Goal: Task Accomplishment & Management: Use online tool/utility

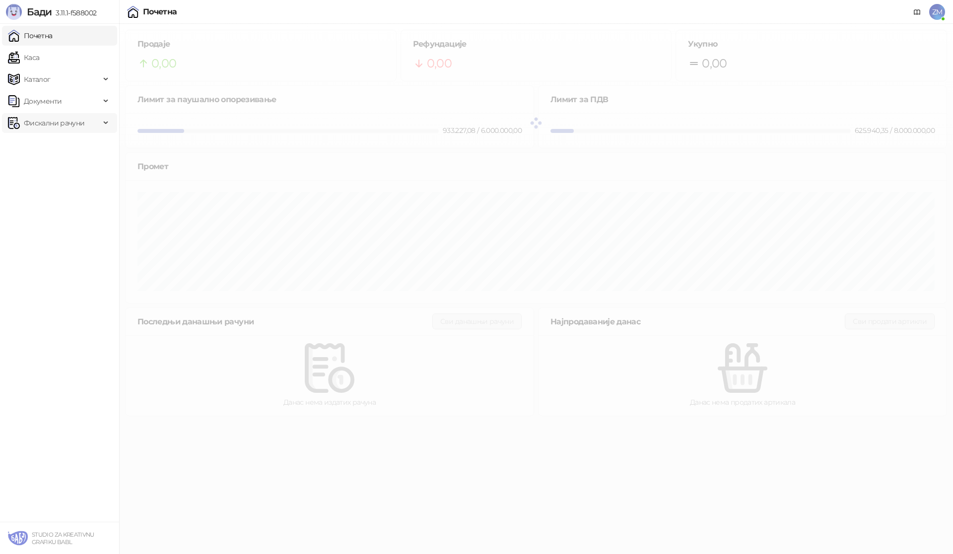
click at [67, 124] on span "Фискални рачуни" at bounding box center [54, 123] width 61 height 20
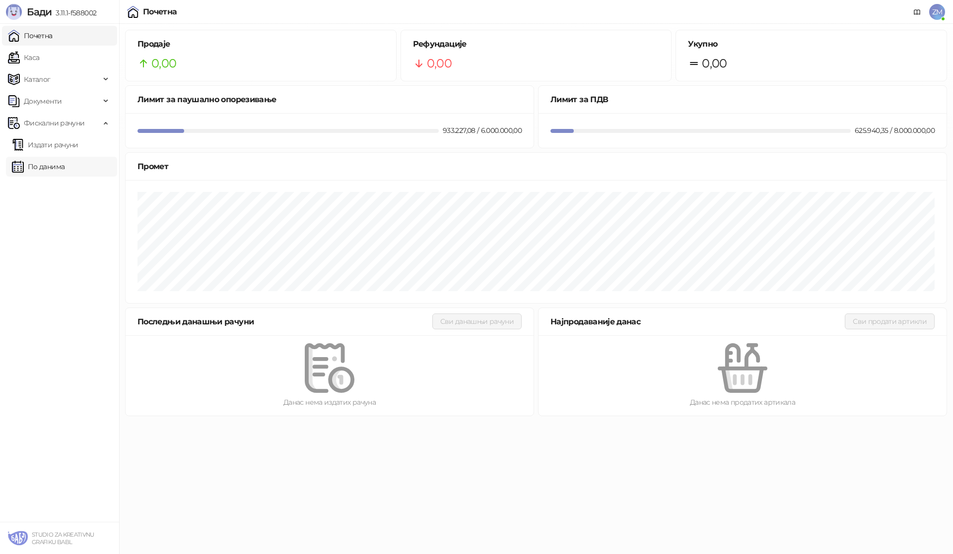
click at [64, 166] on link "По данима" at bounding box center [38, 167] width 53 height 20
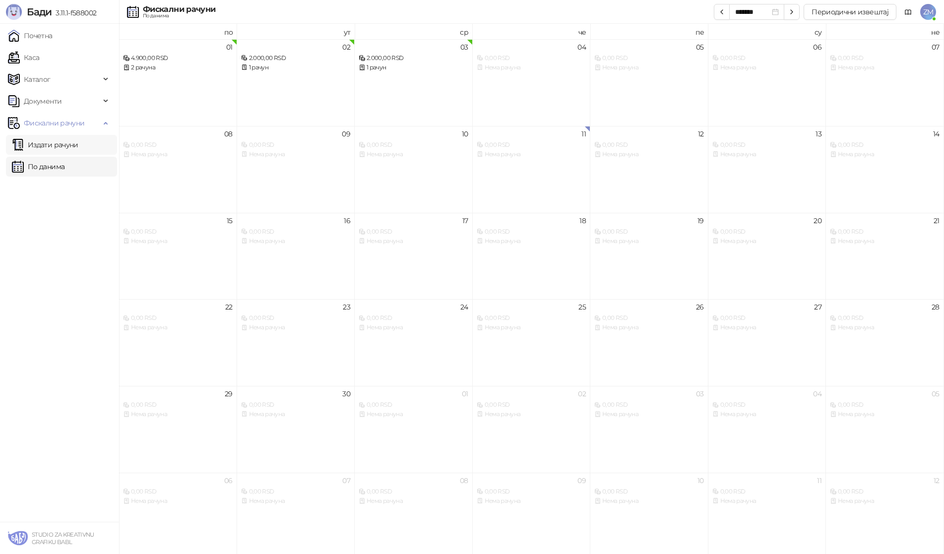
click at [73, 146] on link "Издати рачуни" at bounding box center [45, 145] width 66 height 20
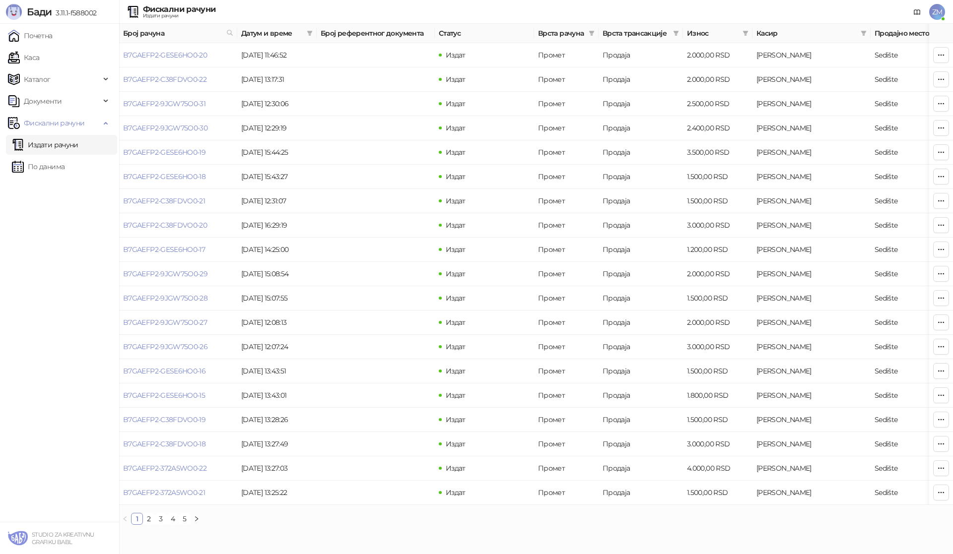
click at [183, 524] on link "5" at bounding box center [184, 519] width 11 height 11
click at [139, 524] on link "1" at bounding box center [136, 519] width 11 height 11
click at [165, 55] on link "B7GAEFP2-GESE6HO0-20" at bounding box center [165, 55] width 84 height 9
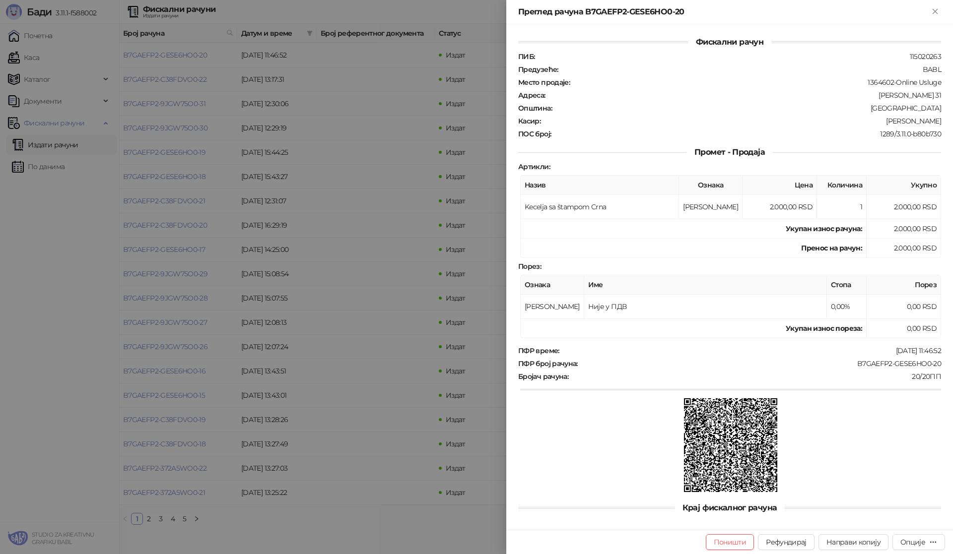
drag, startPoint x: 932, startPoint y: 10, endPoint x: 899, endPoint y: 31, distance: 39.5
click at [933, 10] on icon "Close" at bounding box center [934, 11] width 9 height 9
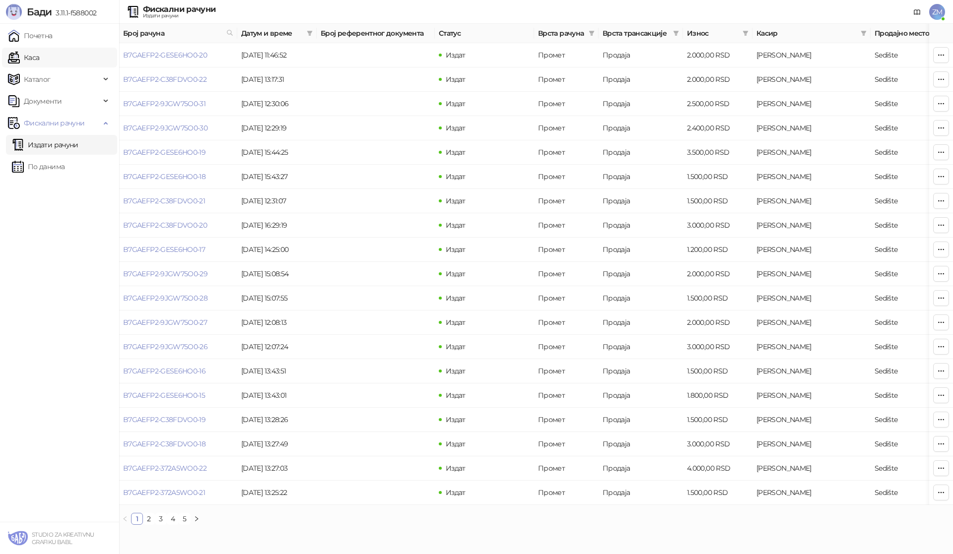
click at [39, 60] on link "Каса" at bounding box center [23, 58] width 31 height 20
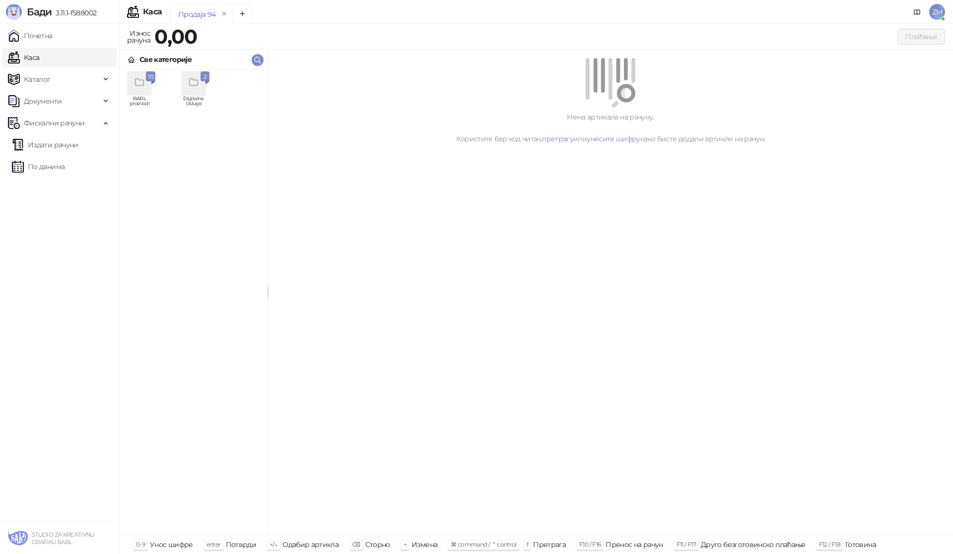
click at [143, 84] on icon "grid" at bounding box center [139, 82] width 8 height 7
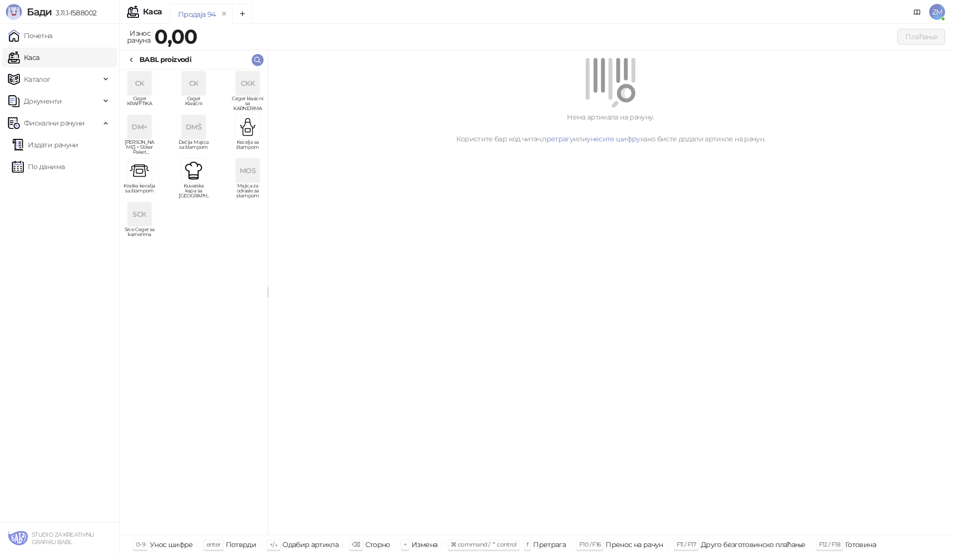
click at [143, 214] on div "SCK" at bounding box center [140, 214] width 24 height 24
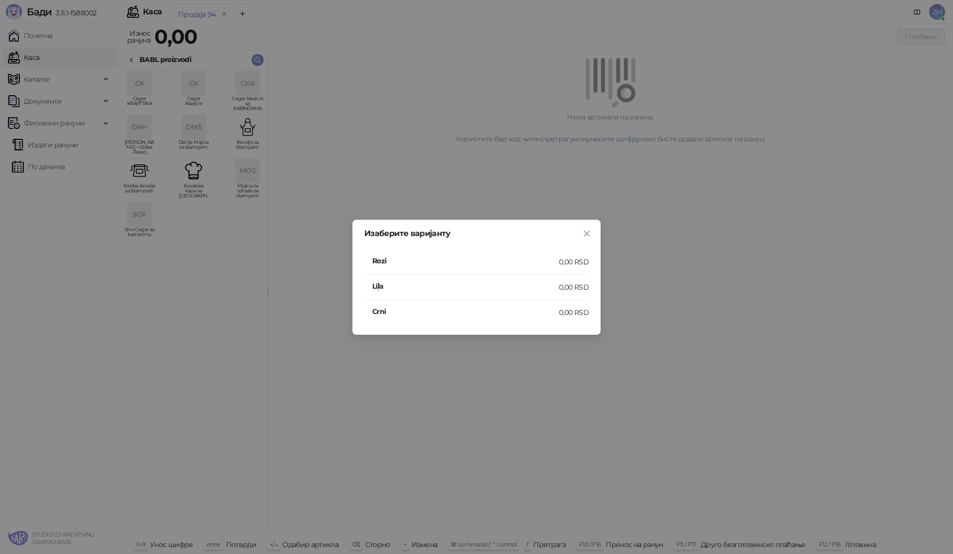
click at [379, 288] on h4 "Lila" at bounding box center [465, 286] width 187 height 11
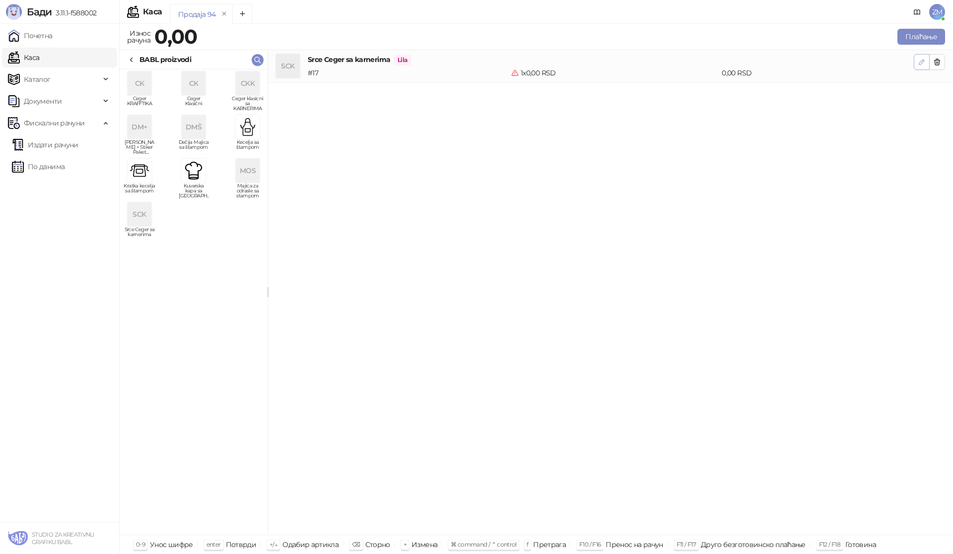
click at [924, 62] on icon "button" at bounding box center [921, 62] width 8 height 8
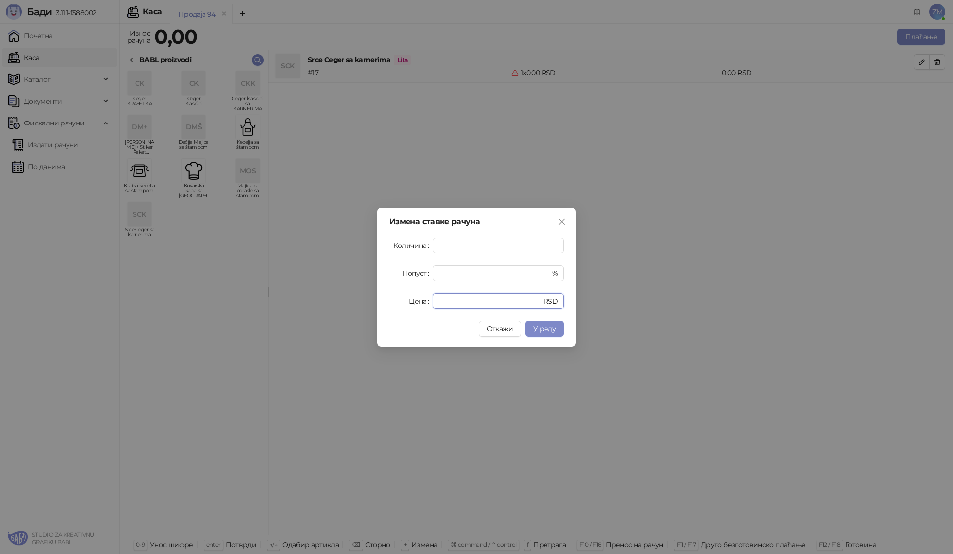
drag, startPoint x: 421, startPoint y: 303, endPoint x: 367, endPoint y: 310, distance: 54.0
click at [367, 310] on div "Измена ставке рачуна Количина * Попуст * % Цена * RSD Откажи У реду" at bounding box center [476, 277] width 953 height 554
type input "****"
click at [558, 328] on button "У реду" at bounding box center [544, 329] width 39 height 16
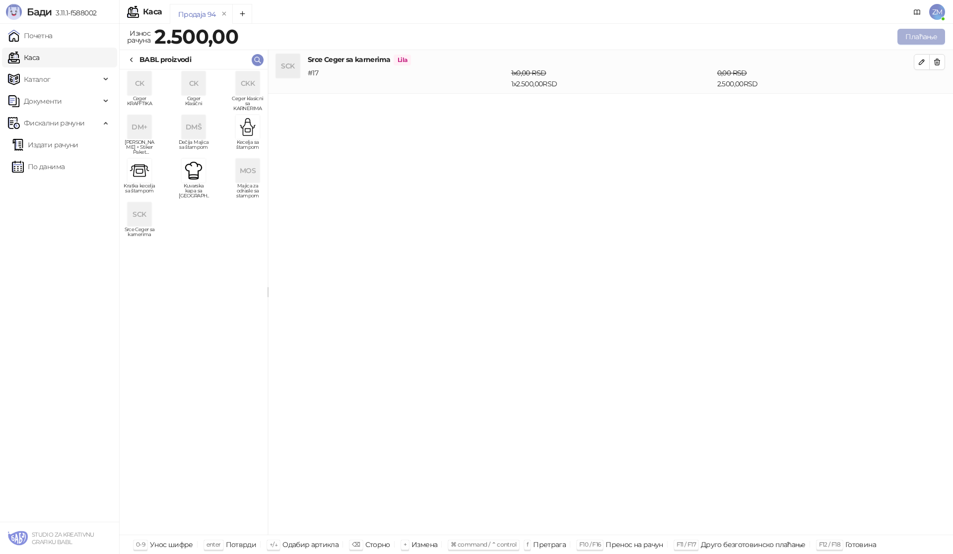
click at [925, 32] on button "Плаћање" at bounding box center [921, 37] width 48 height 16
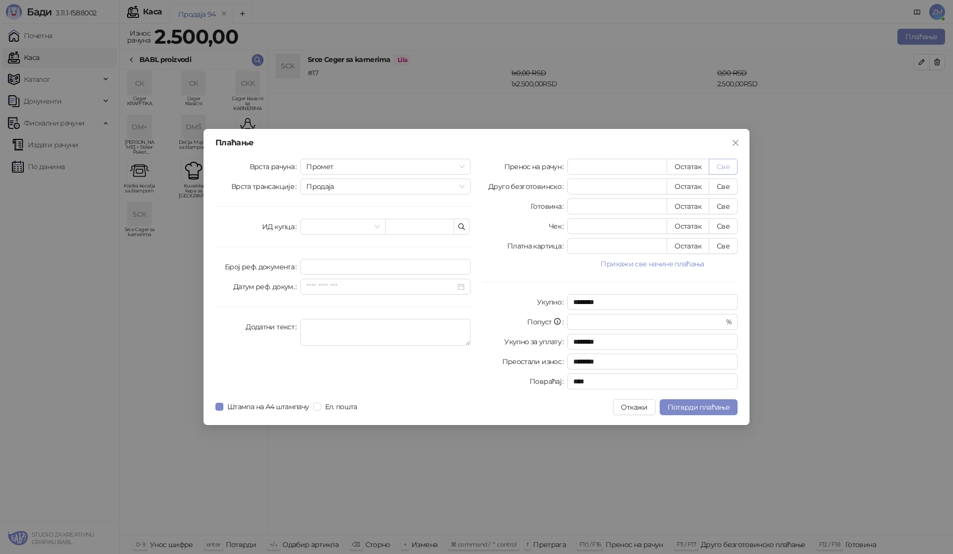
click at [728, 167] on button "Све" at bounding box center [723, 167] width 29 height 16
type input "****"
click at [322, 339] on textarea "Додатни текст" at bounding box center [385, 332] width 170 height 27
type textarea "**********"
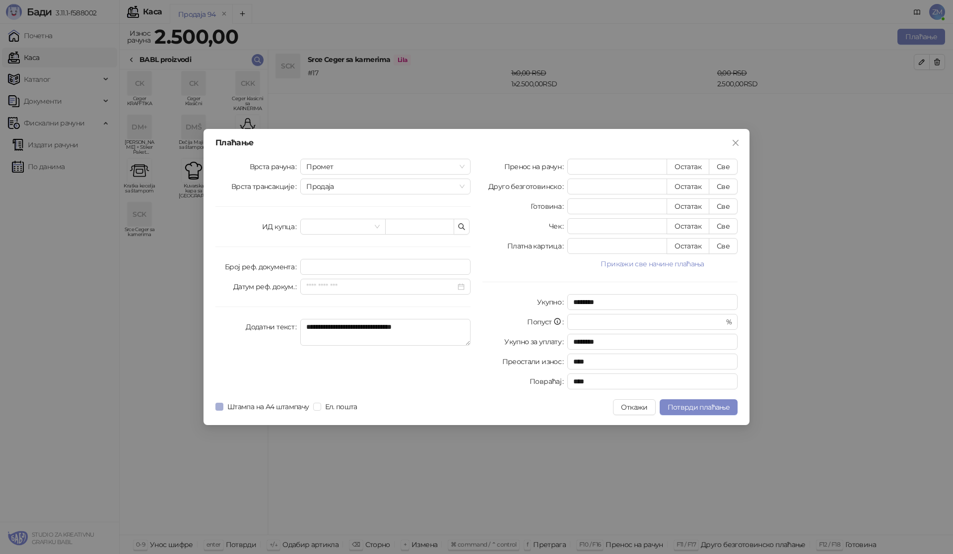
click at [227, 404] on span "Штампа на А4 штампачу" at bounding box center [268, 406] width 90 height 11
click at [325, 408] on span "Ел. пошта" at bounding box center [341, 406] width 40 height 11
click at [706, 409] on span "Потврди плаћање" at bounding box center [698, 407] width 62 height 9
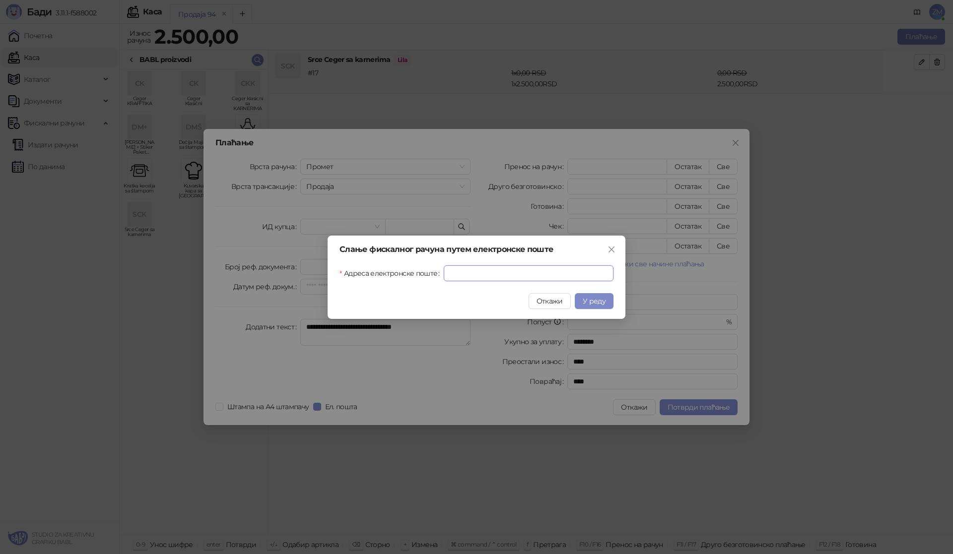
click at [459, 277] on input "Адреса електронске поште" at bounding box center [529, 273] width 170 height 16
type input "**********"
click at [593, 304] on span "У реду" at bounding box center [594, 301] width 23 height 9
